Goal: Transaction & Acquisition: Purchase product/service

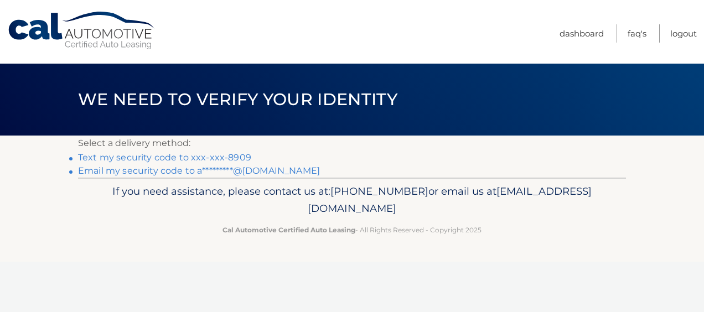
click at [178, 158] on link "Text my security code to xxx-xxx-8909" at bounding box center [164, 157] width 173 height 11
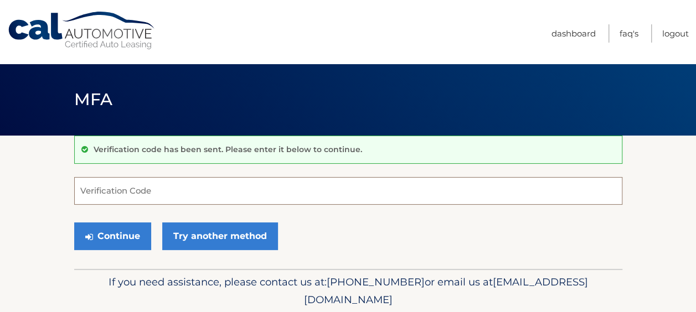
click at [131, 189] on input "Verification Code" at bounding box center [348, 191] width 548 height 28
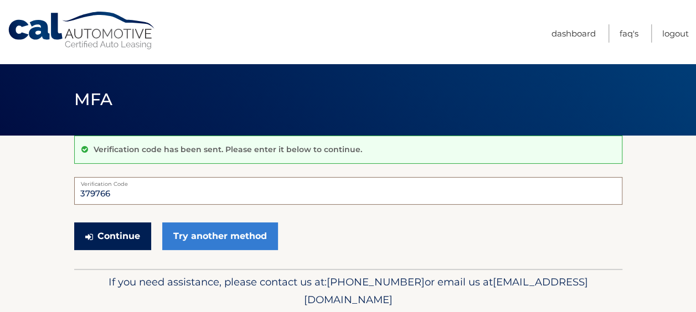
type input "379766"
click at [120, 236] on button "Continue" at bounding box center [112, 237] width 77 height 28
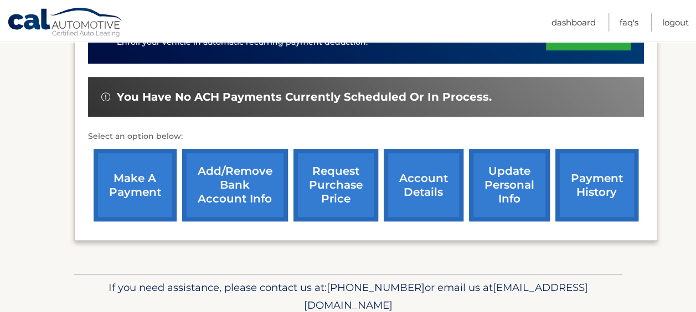
scroll to position [332, 0]
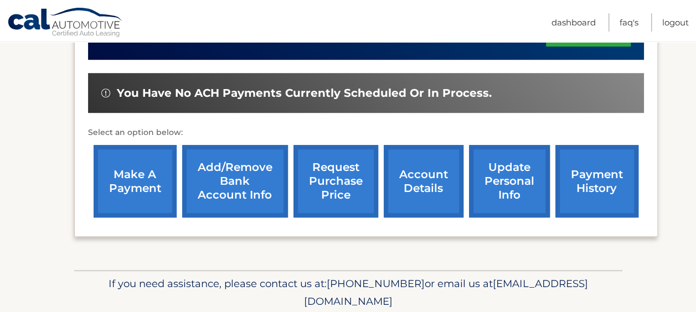
click at [595, 182] on link "payment history" at bounding box center [596, 181] width 83 height 73
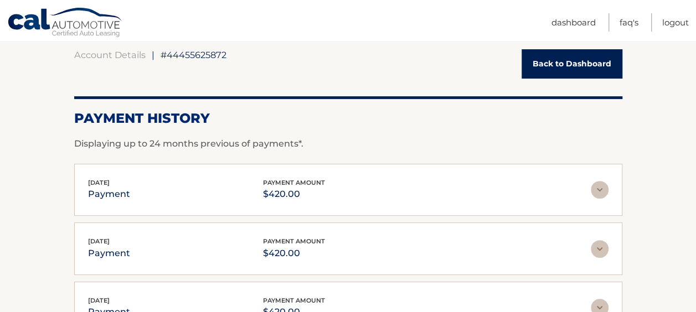
scroll to position [111, 0]
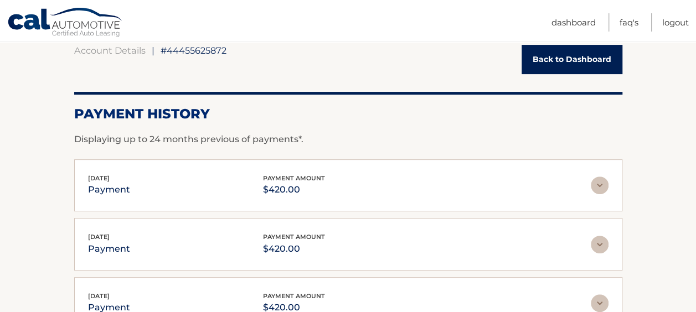
click at [584, 62] on link "Back to Dashboard" at bounding box center [572, 59] width 101 height 29
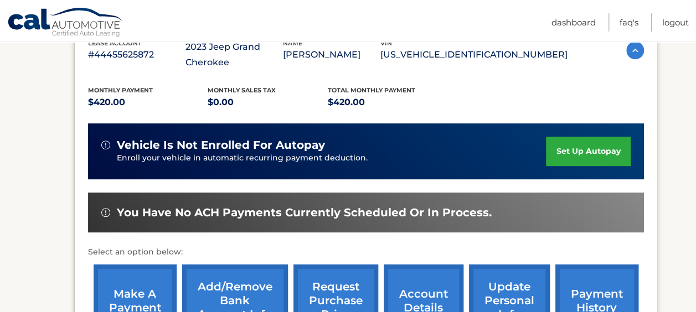
scroll to position [332, 0]
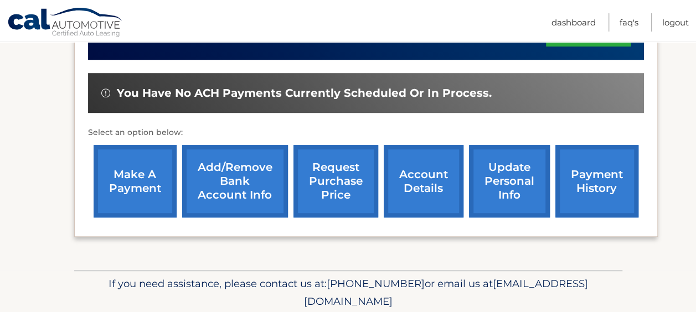
click at [125, 176] on link "make a payment" at bounding box center [135, 181] width 83 height 73
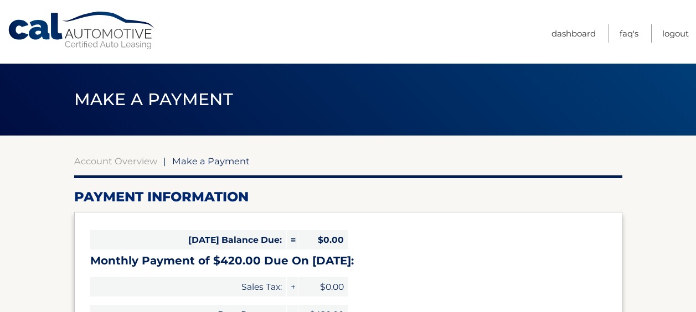
select select "ZWRmZTNkNTctYmRkMi00MTA0LThiNjAtNzFjMDJmODc3ZGE5"
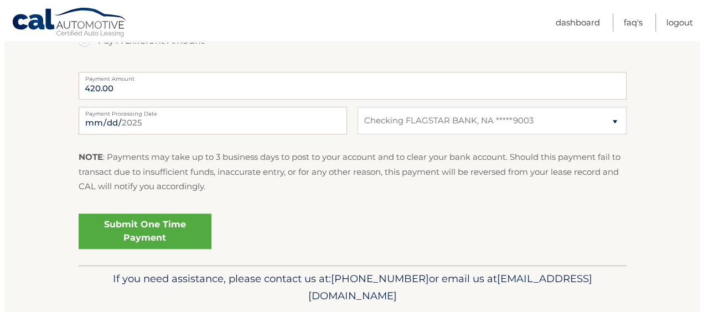
scroll to position [443, 0]
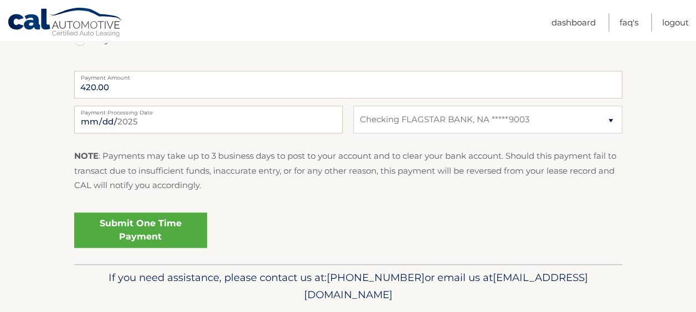
click at [136, 229] on link "Submit One Time Payment" at bounding box center [140, 230] width 133 height 35
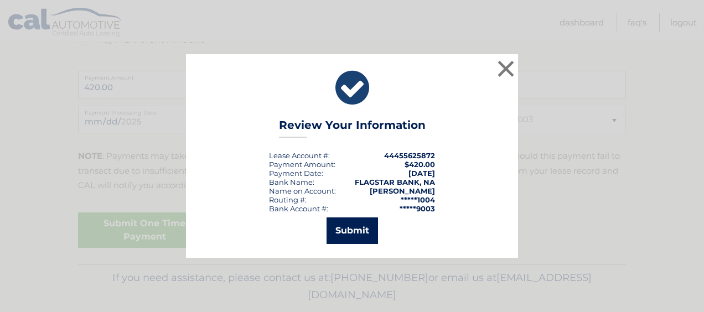
click at [350, 232] on button "Submit" at bounding box center [352, 231] width 51 height 27
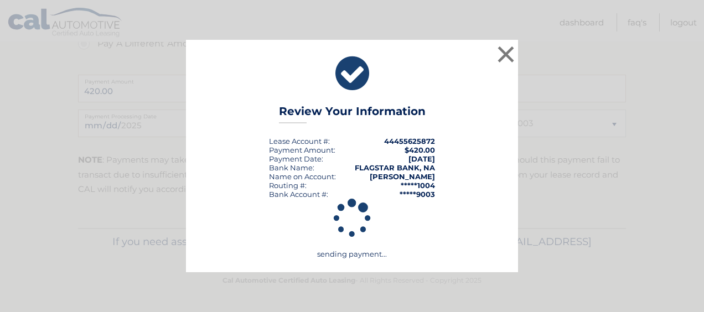
scroll to position [438, 0]
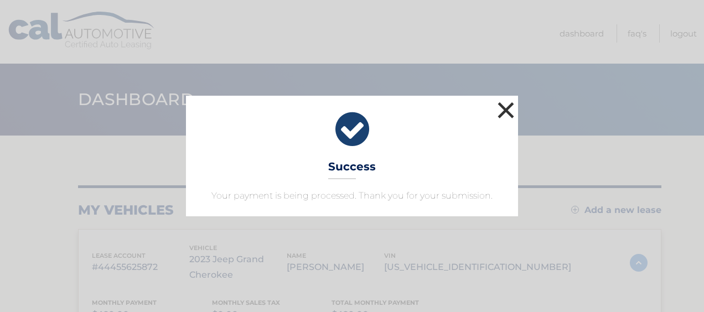
click at [507, 110] on button "×" at bounding box center [506, 110] width 22 height 22
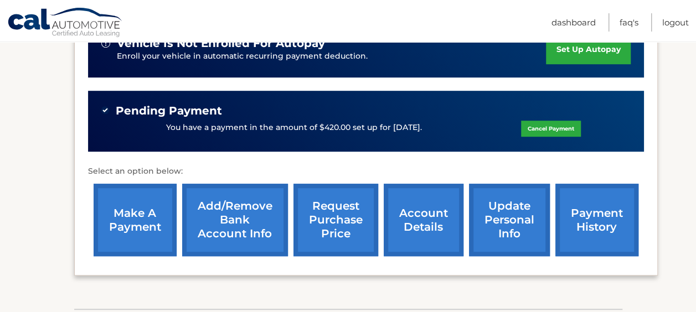
scroll to position [332, 0]
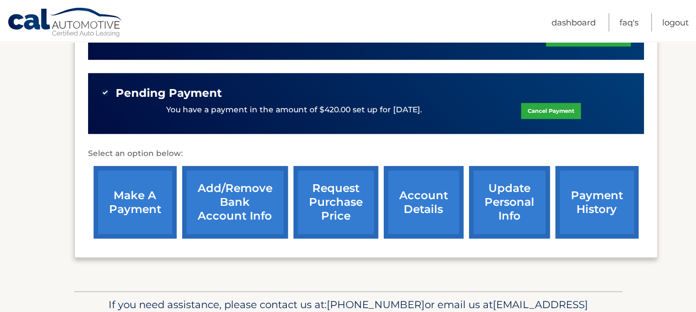
click at [136, 200] on link "make a payment" at bounding box center [135, 202] width 83 height 73
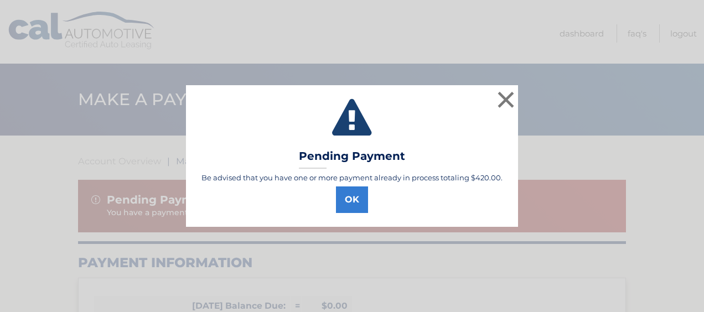
select select "ZWRmZTNkNTctYmRkMi00MTA0LThiNjAtNzFjMDJmODc3ZGE5"
click at [348, 197] on button "OK" at bounding box center [352, 200] width 32 height 27
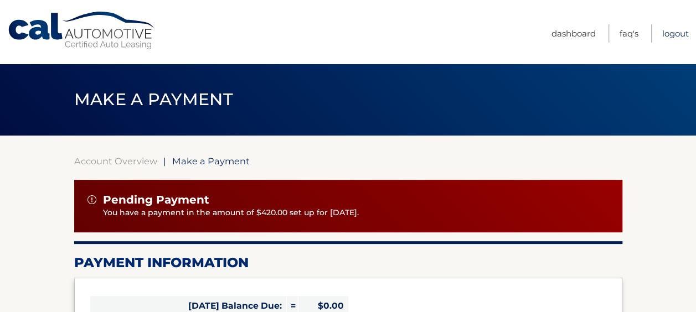
click at [674, 33] on link "Logout" at bounding box center [675, 33] width 27 height 18
